Goal: Task Accomplishment & Management: Use online tool/utility

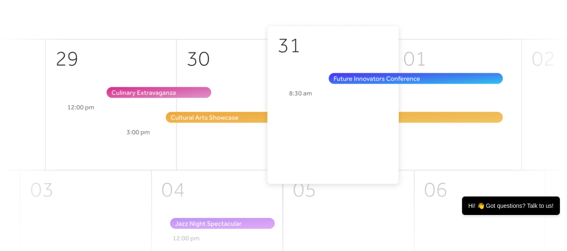
scroll to position [84, 0]
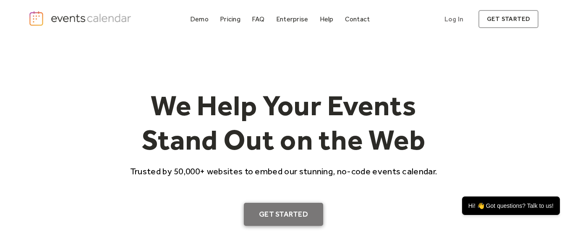
click at [305, 216] on link "Get Started" at bounding box center [283, 215] width 79 height 24
